Goal: Information Seeking & Learning: Understand process/instructions

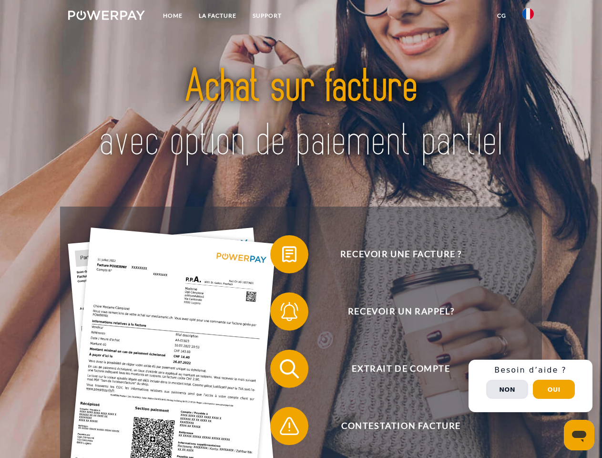
click at [106, 17] on img at bounding box center [106, 15] width 77 height 10
click at [528, 17] on img at bounding box center [527, 13] width 11 height 11
click at [501, 16] on link "CG" at bounding box center [501, 15] width 25 height 17
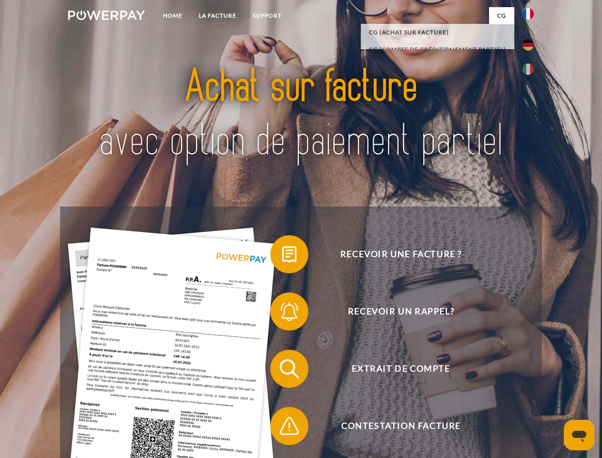
click at [282, 256] on span at bounding box center [275, 254] width 48 height 48
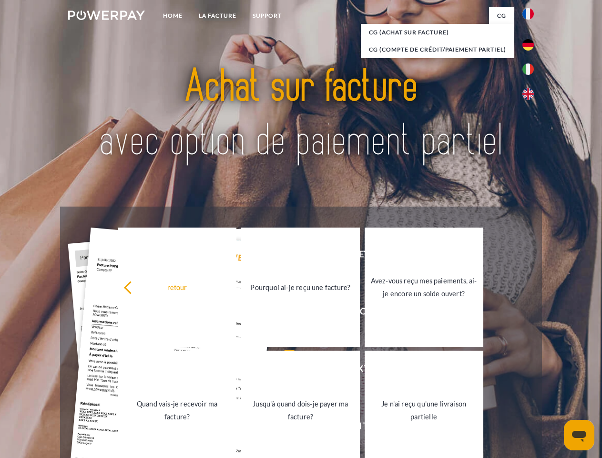
click at [282, 313] on div "Recevoir une facture ? Recevoir un rappel? Extrait de compte retour" at bounding box center [300, 396] width 481 height 381
click at [282, 370] on link "Jusqu'à quand dois-je payer ma facture?" at bounding box center [300, 409] width 119 height 119
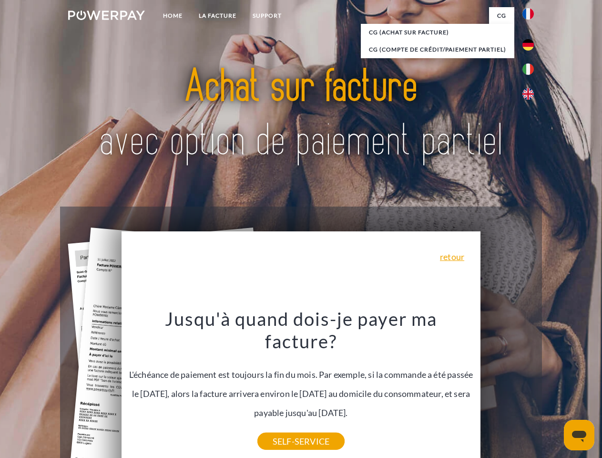
click at [530, 386] on div "Recevoir une facture ? Recevoir un rappel? Extrait de compte retour" at bounding box center [300, 396] width 481 height 381
click at [507, 387] on span "Extrait de compte" at bounding box center [401, 368] width 234 height 38
click at [554, 389] on header "Home LA FACTURE Support" at bounding box center [301, 329] width 602 height 658
